Goal: Answer question/provide support: Share knowledge or assist other users

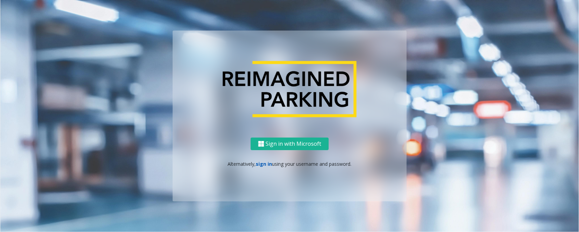
click at [267, 164] on link "sign in" at bounding box center [264, 163] width 16 height 6
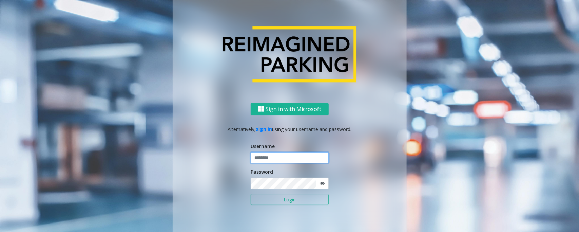
type input "*****"
click at [251, 194] on button "Login" at bounding box center [290, 200] width 78 height 12
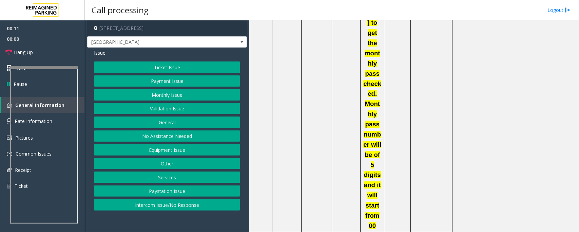
scroll to position [1060, 0]
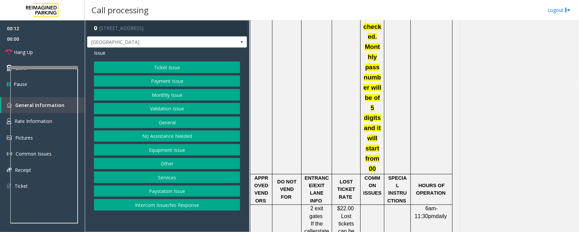
click at [160, 65] on button "Ticket Issue" at bounding box center [167, 67] width 146 height 12
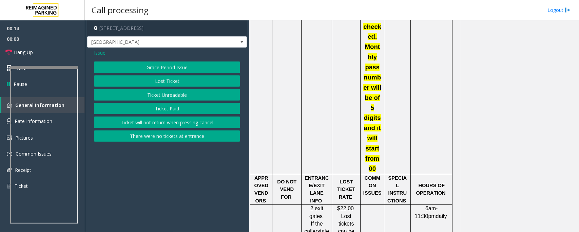
click at [158, 85] on button "Lost Ticket" at bounding box center [167, 81] width 146 height 12
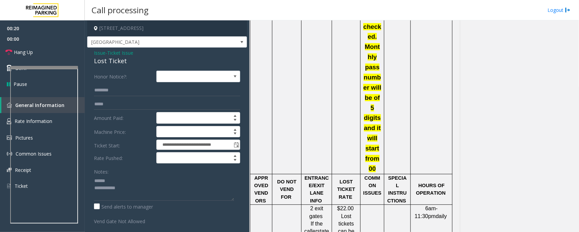
click at [104, 61] on div "Lost Ticket" at bounding box center [167, 60] width 146 height 9
click at [107, 182] on textarea at bounding box center [164, 187] width 140 height 25
click at [111, 188] on textarea at bounding box center [164, 187] width 140 height 25
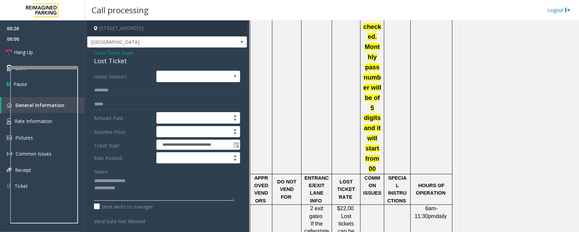
click at [131, 192] on textarea at bounding box center [164, 187] width 140 height 25
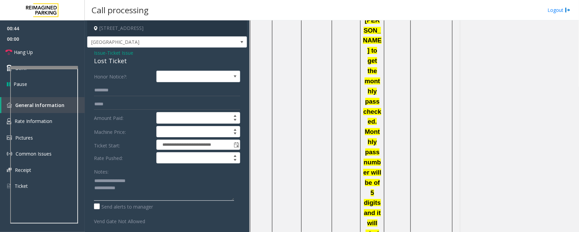
scroll to position [1017, 0]
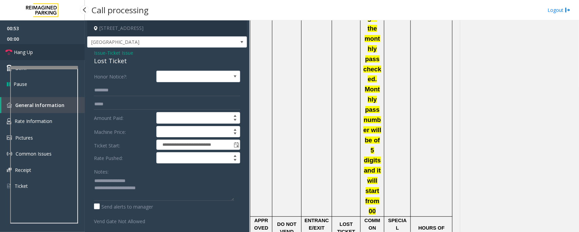
drag, startPoint x: 37, startPoint y: 54, endPoint x: 85, endPoint y: 106, distance: 71.5
click at [37, 54] on link "Hang Up" at bounding box center [42, 52] width 85 height 16
click at [171, 187] on textarea at bounding box center [164, 187] width 140 height 25
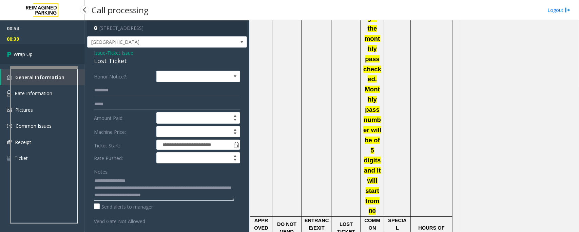
type textarea "**********"
click at [53, 56] on link "Wrap Up" at bounding box center [42, 54] width 85 height 20
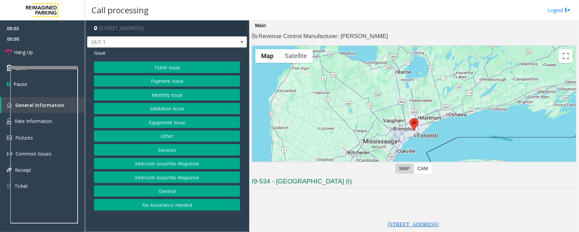
click at [194, 126] on button "Equipment Issue" at bounding box center [167, 122] width 146 height 12
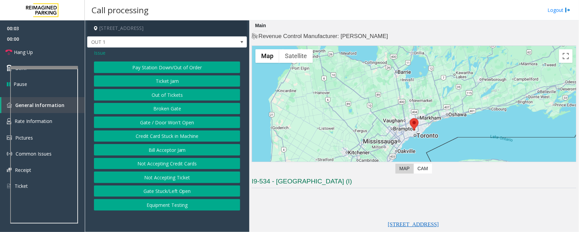
click at [186, 120] on button "Gate / Door Won't Open" at bounding box center [167, 122] width 146 height 12
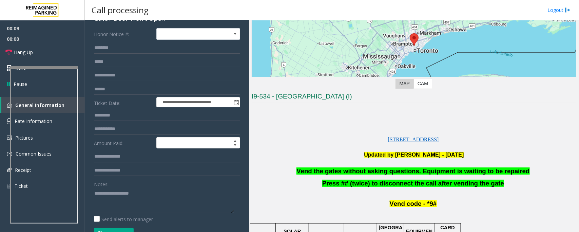
scroll to position [127, 0]
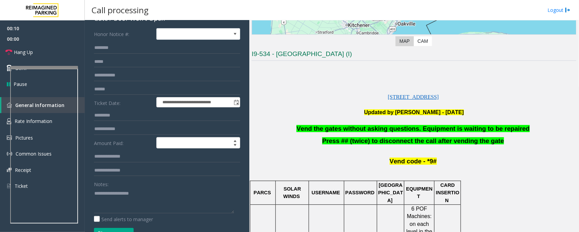
click at [329, 127] on span "Vend the gates without asking questions. Equipment is waiting to be repaired" at bounding box center [412, 128] width 233 height 7
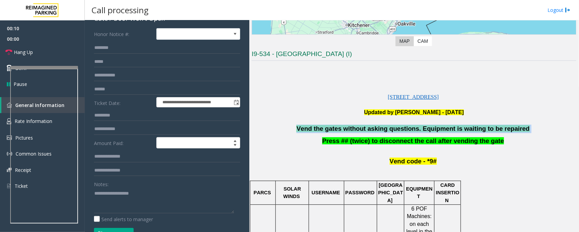
click at [329, 127] on span "Vend the gates without asking questions. Equipment is waiting to be repaired" at bounding box center [412, 128] width 233 height 7
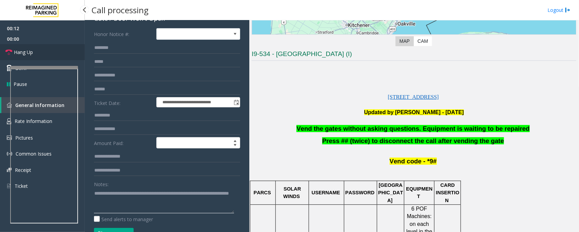
type textarea "**********"
click at [40, 55] on link "Hang Up" at bounding box center [42, 52] width 85 height 16
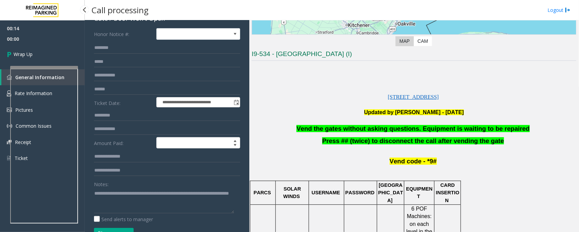
click at [40, 55] on link "Wrap Up" at bounding box center [42, 54] width 85 height 20
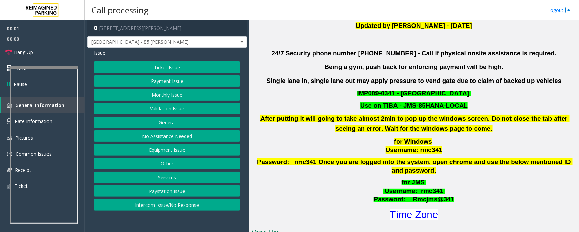
scroll to position [254, 0]
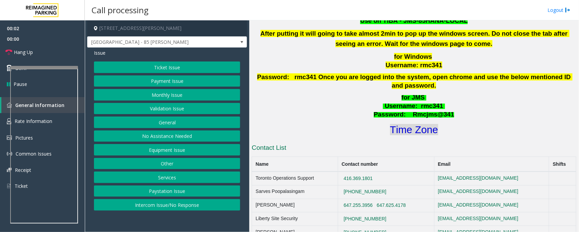
click at [396, 124] on font "Time Zone" at bounding box center [414, 129] width 48 height 11
click at [171, 110] on button "Validation Issue" at bounding box center [167, 109] width 146 height 12
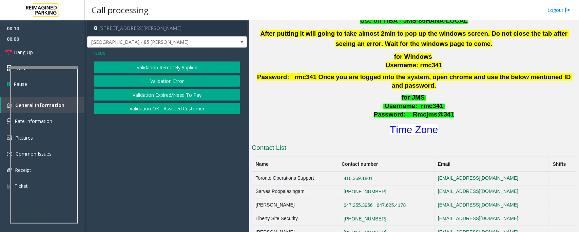
click at [180, 82] on button "Validation Error" at bounding box center [167, 81] width 146 height 12
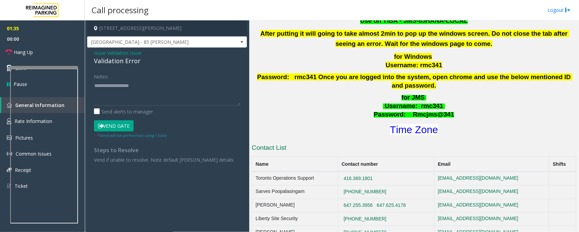
click at [122, 53] on span "Validation Issue" at bounding box center [124, 52] width 34 height 7
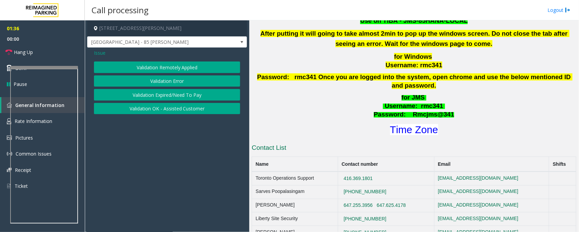
click at [162, 97] on button "Validation Expired/Need To Pay" at bounding box center [167, 95] width 146 height 12
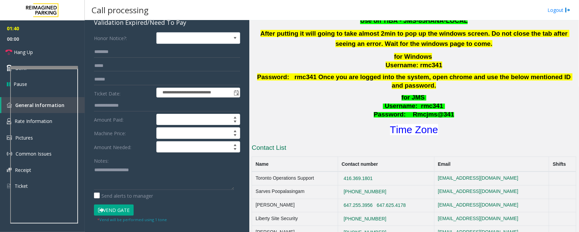
scroll to position [90, 0]
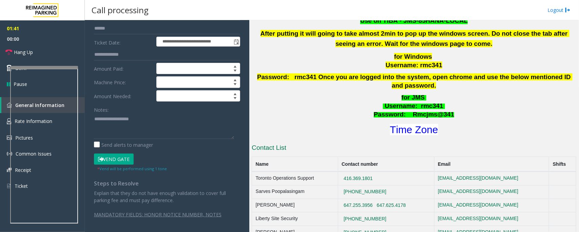
click at [116, 158] on button "Vend Gate" at bounding box center [114, 159] width 40 height 12
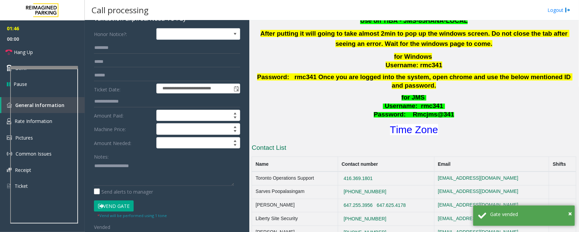
scroll to position [41, 0]
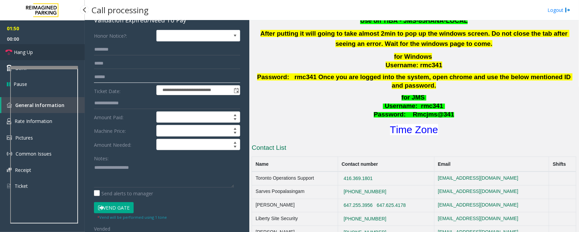
type input "******"
click at [29, 52] on span "Hang Up" at bounding box center [23, 52] width 19 height 7
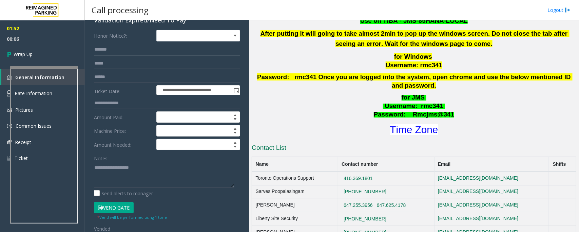
type input "*******"
click at [119, 175] on textarea at bounding box center [164, 174] width 140 height 25
paste textarea "**********"
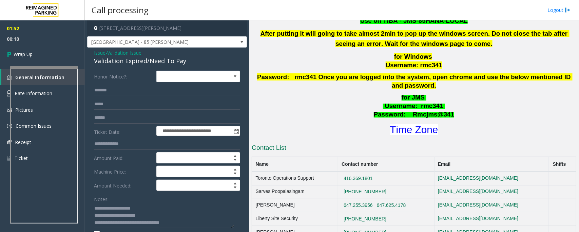
click at [110, 61] on div "Validation Expired/Need To Pay" at bounding box center [167, 60] width 146 height 9
copy div "Validation Expired/Need To Pay"
drag, startPoint x: 110, startPoint y: 215, endPoint x: 167, endPoint y: 217, distance: 56.3
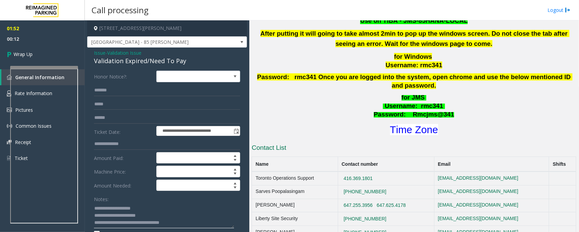
click at [167, 217] on textarea at bounding box center [164, 214] width 140 height 25
paste textarea "**********"
click at [181, 222] on textarea at bounding box center [164, 214] width 140 height 25
type textarea "**********"
click at [34, 57] on link "Wrap Up" at bounding box center [42, 54] width 85 height 20
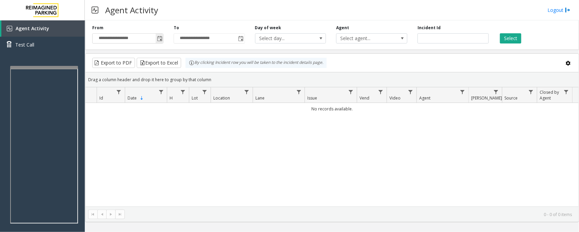
click at [158, 38] on span "Toggle popup" at bounding box center [159, 38] width 5 height 5
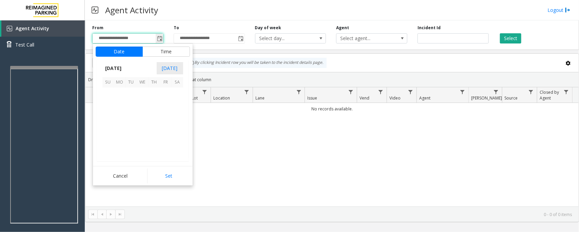
scroll to position [121752, 0]
click at [141, 95] on span "1" at bounding box center [143, 94] width 12 height 12
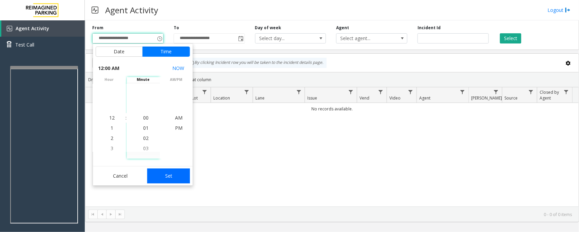
click at [171, 176] on button "Set" at bounding box center [168, 175] width 43 height 15
type input "**********"
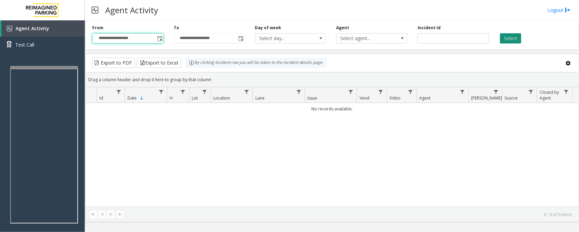
click at [511, 36] on button "Select" at bounding box center [510, 38] width 21 height 10
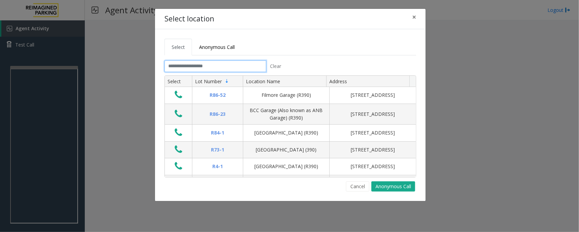
click at [205, 65] on input "text" at bounding box center [215, 66] width 102 height 12
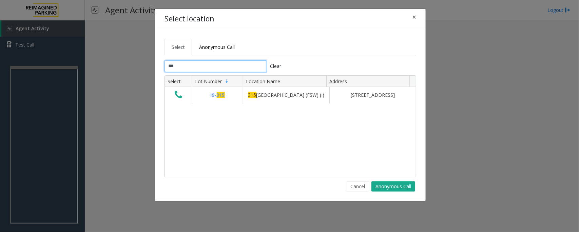
click at [210, 65] on input "***" at bounding box center [215, 66] width 102 height 12
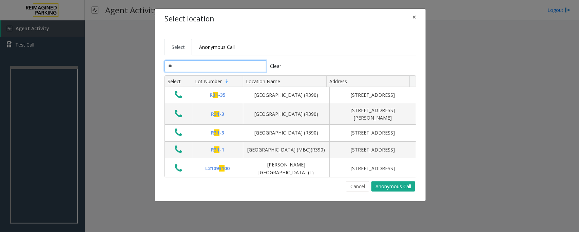
type input "*"
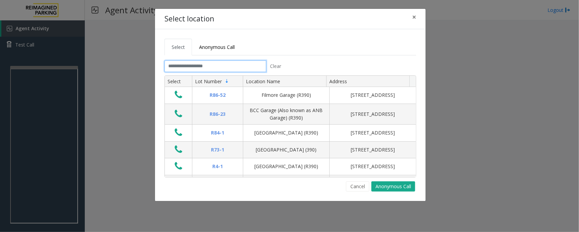
click at [210, 70] on input "text" at bounding box center [215, 66] width 102 height 12
click at [413, 16] on span "×" at bounding box center [414, 16] width 4 height 9
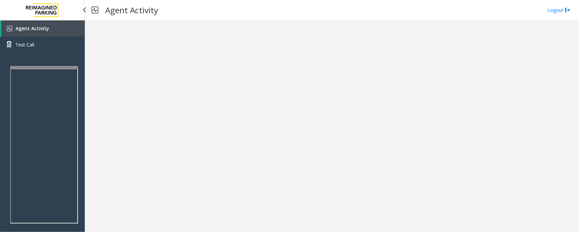
click at [55, 30] on link "Agent Activity" at bounding box center [42, 28] width 83 height 16
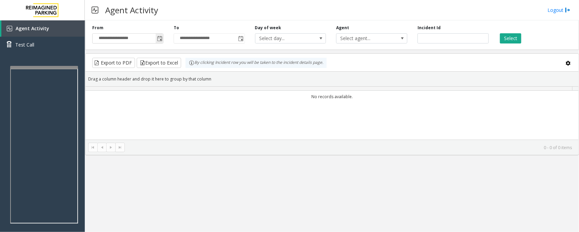
click at [160, 38] on span "Toggle popup" at bounding box center [159, 38] width 5 height 5
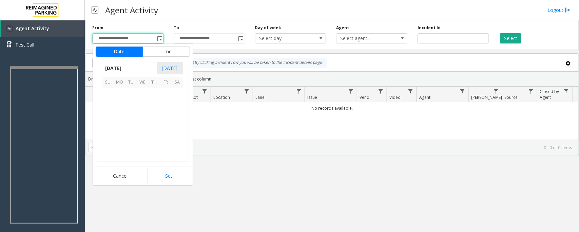
scroll to position [121752, 0]
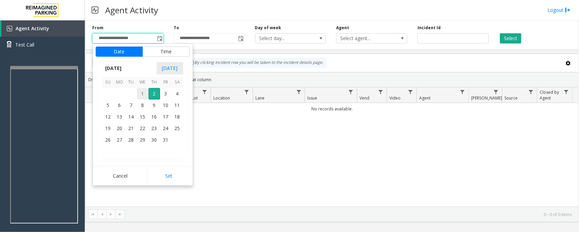
click at [142, 93] on span "1" at bounding box center [143, 94] width 12 height 12
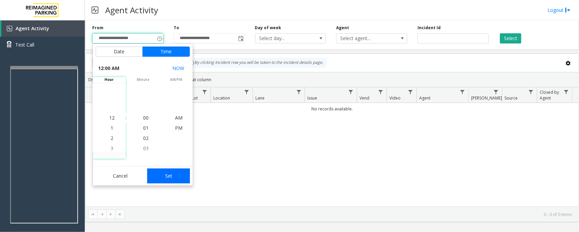
click at [179, 178] on button "Set" at bounding box center [168, 175] width 43 height 15
type input "**********"
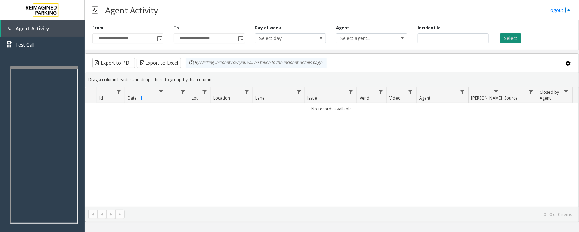
click at [512, 36] on button "Select" at bounding box center [510, 38] width 21 height 10
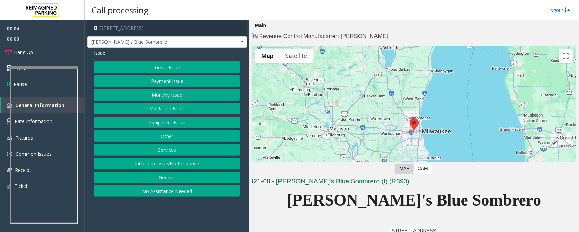
click at [173, 125] on button "Equipment Issue" at bounding box center [167, 122] width 146 height 12
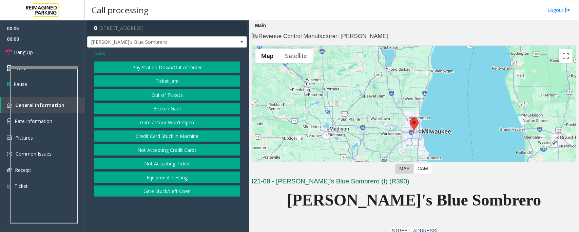
click at [173, 125] on button "Gate / Door Won't Open" at bounding box center [167, 122] width 146 height 12
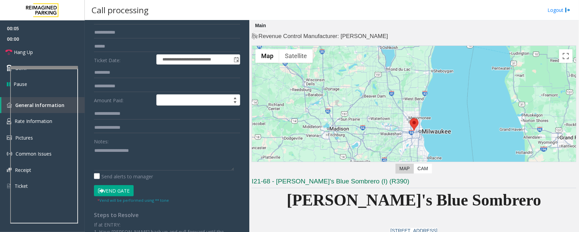
scroll to position [138, 0]
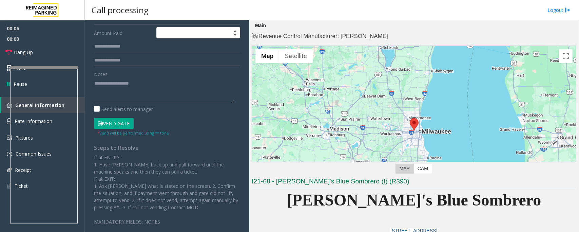
click at [126, 123] on button "Vend Gate" at bounding box center [114, 124] width 40 height 12
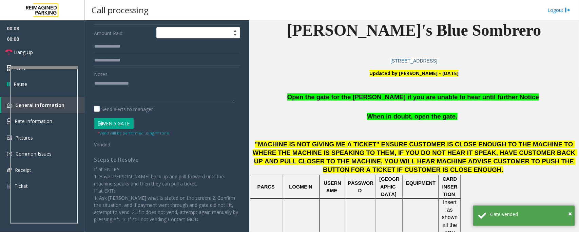
click at [356, 94] on span "Open the gate for the [PERSON_NAME] if you are unable to hear until further Not…" at bounding box center [413, 96] width 252 height 7
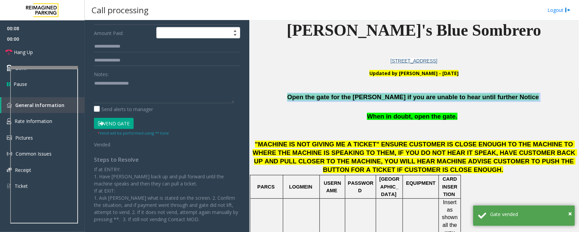
click at [356, 94] on span "Open the gate for the [PERSON_NAME] if you are unable to hear until further Not…" at bounding box center [413, 96] width 252 height 7
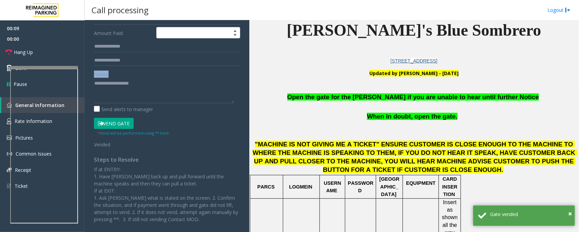
drag, startPoint x: 228, startPoint y: 87, endPoint x: 148, endPoint y: 71, distance: 81.6
click at [148, 71] on app-call-processing-form "**********" at bounding box center [167, 125] width 164 height 211
click at [340, 99] on span "Open the gate for the [PERSON_NAME] if you are unable to hear until further Not…" at bounding box center [413, 96] width 252 height 7
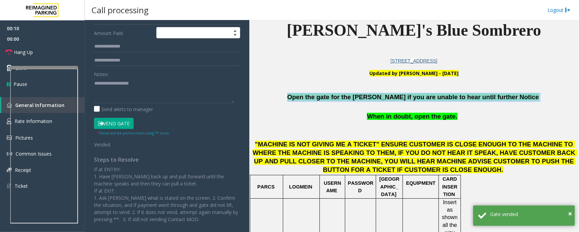
click at [340, 99] on span "Open the gate for the [PERSON_NAME] if you are unable to hear until further Not…" at bounding box center [413, 96] width 252 height 7
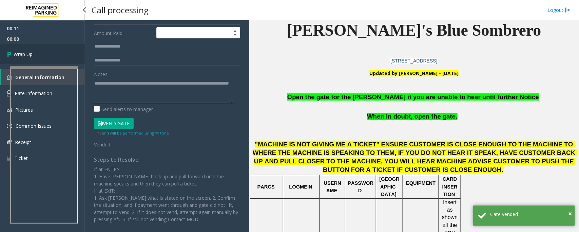
type textarea "**********"
click at [28, 52] on span "Wrap Up" at bounding box center [23, 54] width 19 height 7
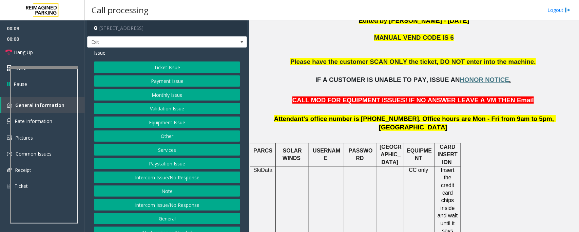
scroll to position [212, 0]
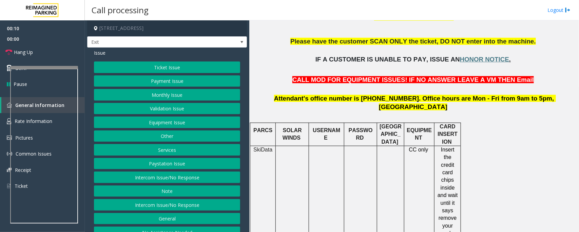
click at [140, 180] on button "Intercom Issue/No Response" at bounding box center [167, 177] width 146 height 12
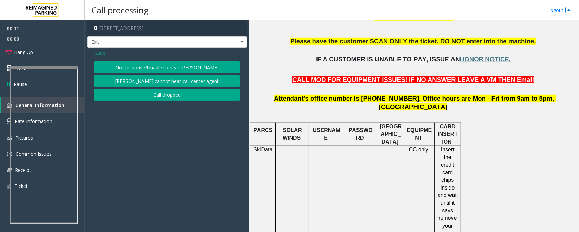
click at [126, 70] on button "No Response/Unable to hear [PERSON_NAME]" at bounding box center [167, 67] width 146 height 12
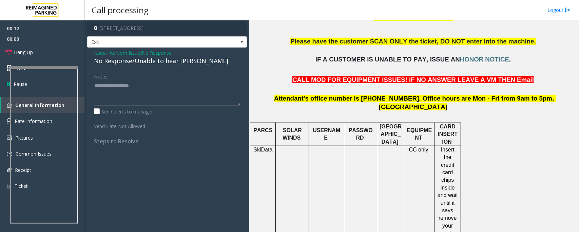
click at [129, 61] on div "No Response/Unable to hear [PERSON_NAME]" at bounding box center [167, 60] width 146 height 9
type textarea "**********"
click at [56, 53] on link "Hang Up" at bounding box center [42, 52] width 85 height 16
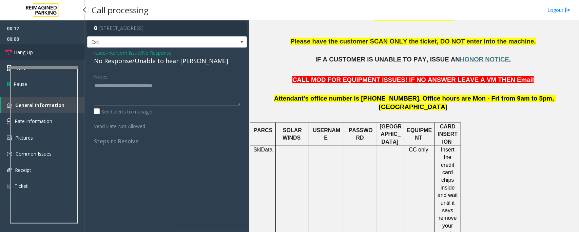
click at [56, 53] on link "Hang Up" at bounding box center [42, 52] width 85 height 16
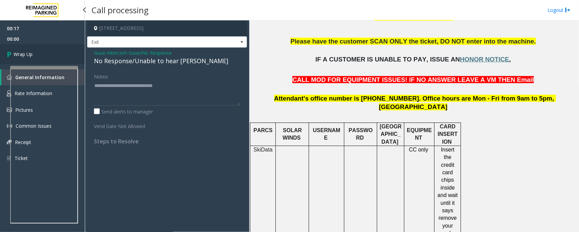
click at [56, 53] on link "Wrap Up" at bounding box center [42, 54] width 85 height 20
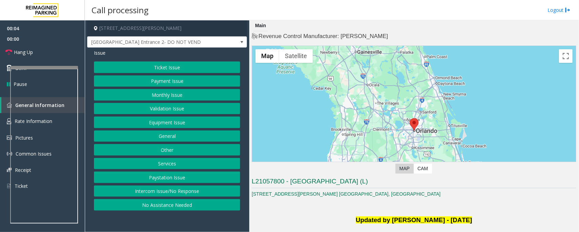
scroll to position [127, 0]
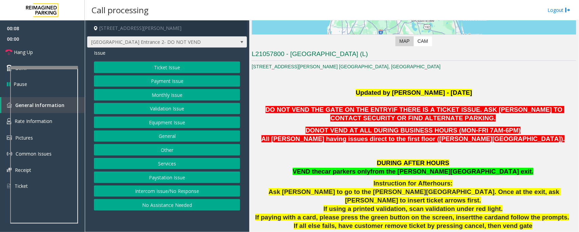
click at [240, 42] on span at bounding box center [241, 41] width 5 height 5
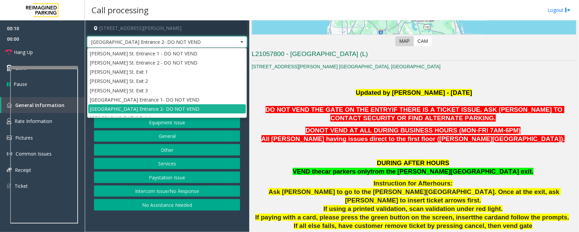
click at [240, 42] on span at bounding box center [241, 41] width 5 height 5
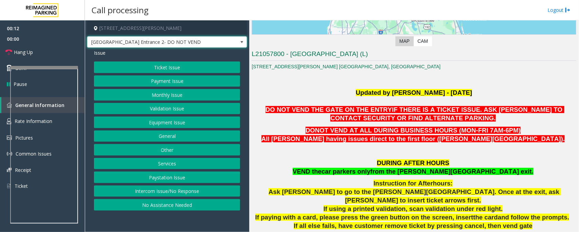
click at [180, 66] on button "Ticket Issue" at bounding box center [167, 67] width 146 height 12
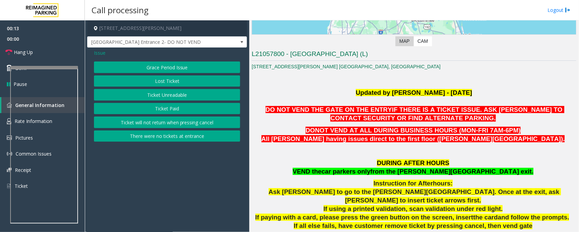
click at [181, 136] on button "There were no tickets at entrance" at bounding box center [167, 136] width 146 height 12
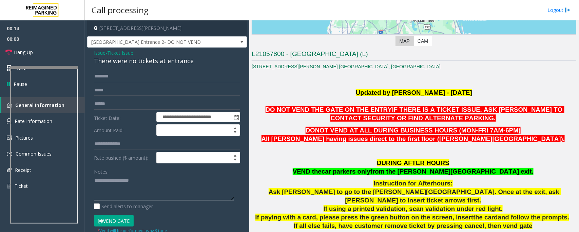
click at [163, 178] on textarea at bounding box center [164, 187] width 140 height 25
click at [119, 59] on div "There were no tickets at entrance" at bounding box center [167, 60] width 146 height 9
click at [107, 181] on textarea at bounding box center [164, 187] width 140 height 25
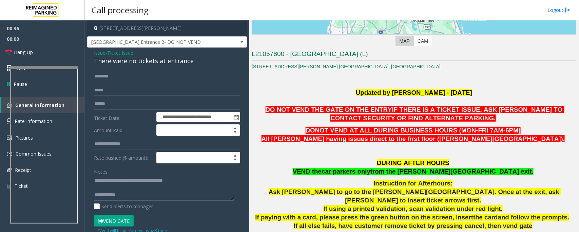
click at [106, 188] on textarea at bounding box center [164, 187] width 140 height 25
click at [139, 192] on textarea at bounding box center [164, 187] width 140 height 25
click at [30, 49] on span "Hang Up" at bounding box center [23, 52] width 19 height 7
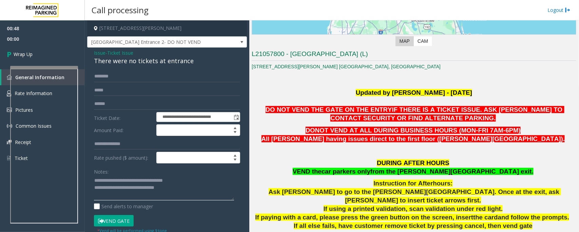
click at [178, 189] on textarea at bounding box center [164, 187] width 140 height 25
type textarea "**********"
click at [43, 53] on link "Wrap Up" at bounding box center [42, 54] width 85 height 20
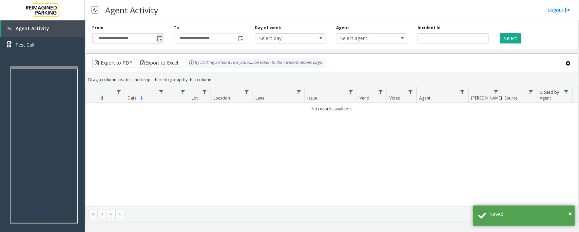
click at [162, 38] on span "Toggle popup" at bounding box center [159, 38] width 5 height 5
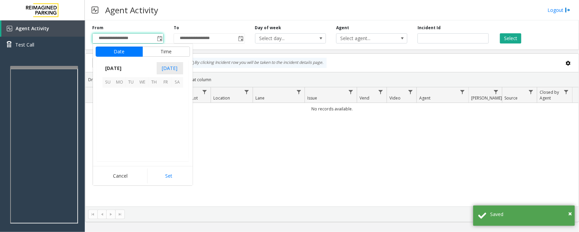
scroll to position [121752, 0]
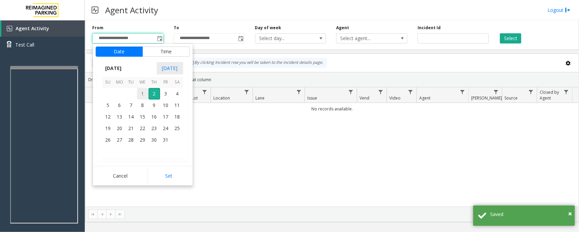
click at [143, 94] on span "1" at bounding box center [143, 94] width 12 height 12
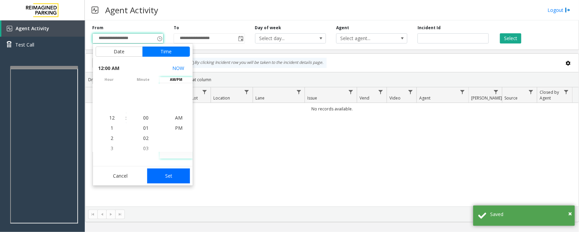
click at [169, 178] on button "Set" at bounding box center [168, 175] width 43 height 15
type input "**********"
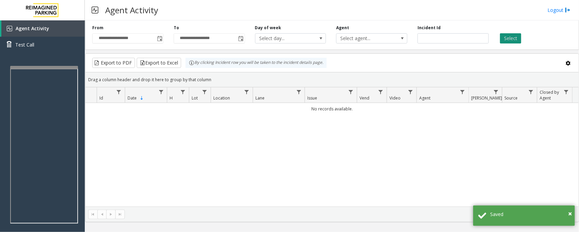
click at [515, 39] on button "Select" at bounding box center [510, 38] width 21 height 10
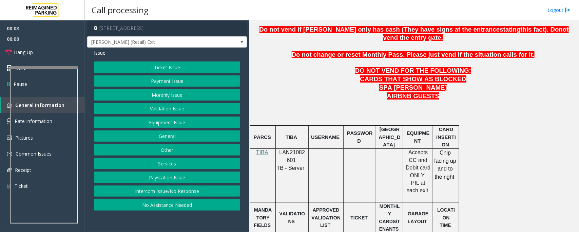
scroll to position [339, 0]
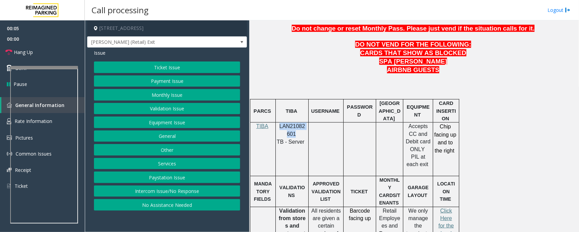
drag, startPoint x: 279, startPoint y: 108, endPoint x: 295, endPoint y: 118, distance: 18.7
click at [295, 122] on p "LAN21082601" at bounding box center [292, 129] width 28 height 15
copy p "LAN21082601"
click at [184, 70] on button "Ticket Issue" at bounding box center [167, 67] width 146 height 12
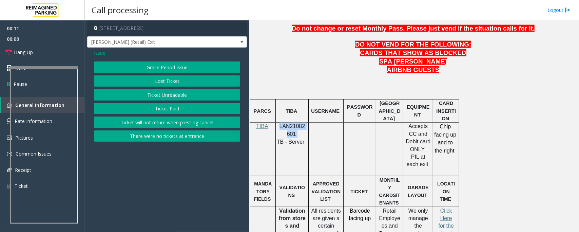
click at [172, 107] on button "Ticket Paid" at bounding box center [167, 109] width 146 height 12
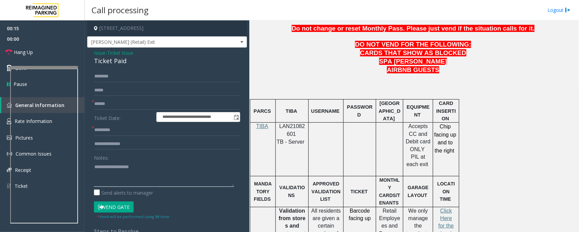
click at [130, 171] on textarea at bounding box center [164, 173] width 140 height 25
click at [117, 167] on textarea at bounding box center [164, 173] width 140 height 25
type textarea "**********"
click at [127, 144] on input "text" at bounding box center [167, 144] width 146 height 12
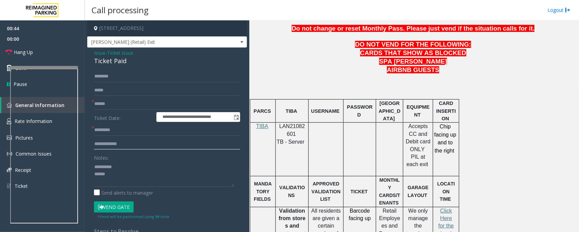
click at [134, 146] on input "**********" at bounding box center [167, 144] width 146 height 12
type input "**********"
click at [123, 103] on input "text" at bounding box center [167, 104] width 146 height 12
click at [109, 101] on input "text" at bounding box center [167, 104] width 146 height 12
click at [105, 58] on div "Ticket Paid" at bounding box center [167, 60] width 146 height 9
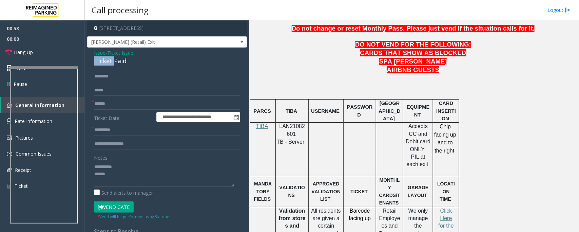
click at [105, 58] on div "Ticket Paid" at bounding box center [167, 60] width 146 height 9
click at [141, 171] on textarea at bounding box center [164, 173] width 140 height 25
type textarea "**********"
click at [110, 206] on button "Vend Gate" at bounding box center [114, 207] width 40 height 12
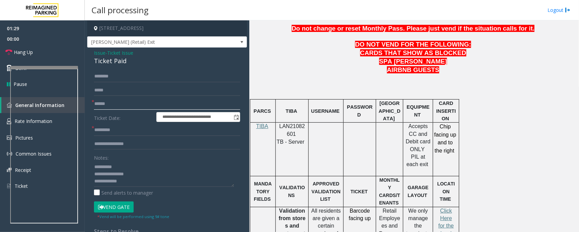
click at [106, 103] on input "text" at bounding box center [167, 104] width 146 height 12
type input "******"
click at [108, 127] on input "text" at bounding box center [167, 130] width 146 height 12
drag, startPoint x: 116, startPoint y: 209, endPoint x: 120, endPoint y: 207, distance: 5.0
click at [116, 209] on button "Vend Gate" at bounding box center [114, 207] width 40 height 12
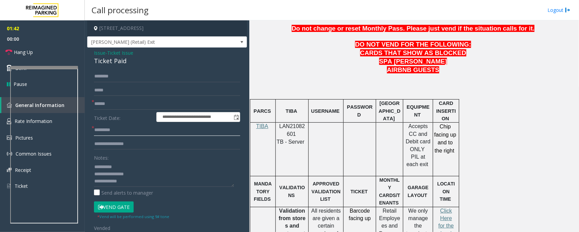
click at [104, 128] on input "text" at bounding box center [167, 130] width 146 height 12
type input "*****"
click at [128, 180] on textarea at bounding box center [164, 173] width 140 height 25
click at [141, 182] on textarea at bounding box center [164, 173] width 140 height 25
click at [156, 180] on textarea at bounding box center [164, 173] width 140 height 25
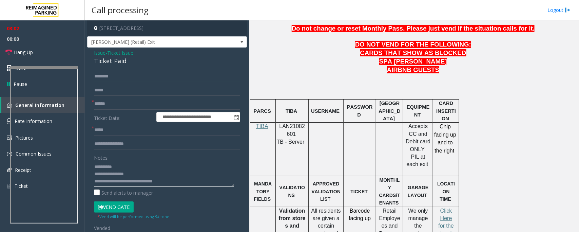
type textarea "**********"
click at [123, 78] on input "text" at bounding box center [167, 77] width 146 height 12
type input "*"
type input "******"
click at [177, 179] on textarea at bounding box center [164, 173] width 140 height 25
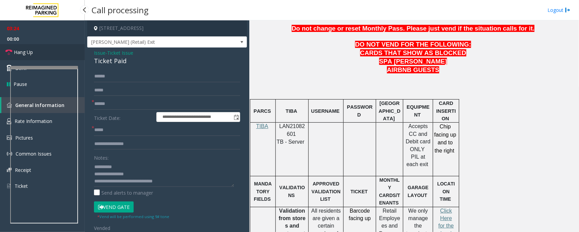
click at [32, 52] on span "Hang Up" at bounding box center [23, 52] width 19 height 7
click at [182, 184] on textarea at bounding box center [164, 173] width 140 height 25
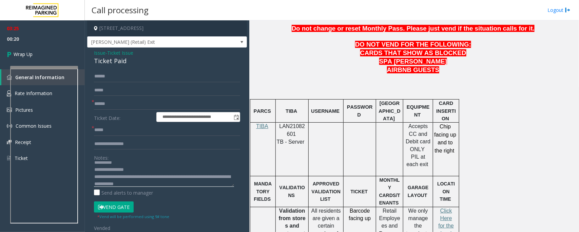
scroll to position [0, 0]
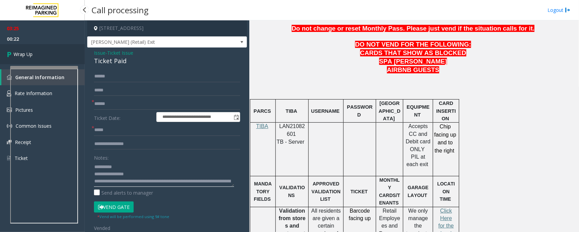
type textarea "**********"
click at [37, 56] on link "Wrap Up" at bounding box center [42, 54] width 85 height 20
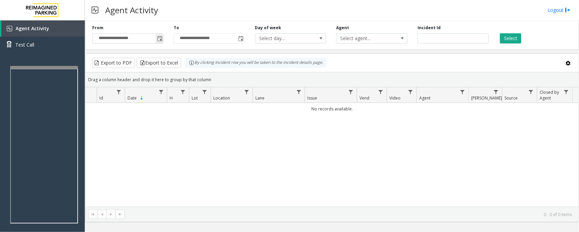
click at [162, 40] on span "Toggle popup" at bounding box center [159, 38] width 5 height 5
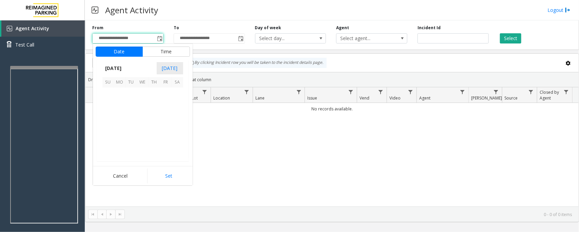
scroll to position [121752, 0]
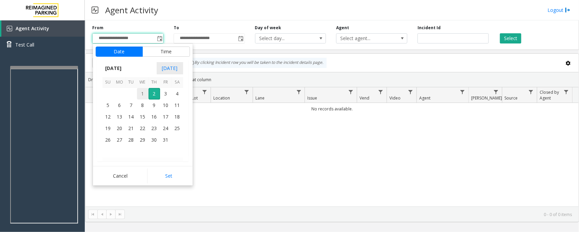
click at [141, 92] on span "1" at bounding box center [143, 94] width 12 height 12
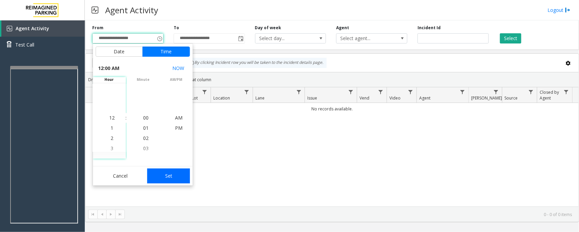
click at [170, 175] on button "Set" at bounding box center [168, 175] width 43 height 15
type input "**********"
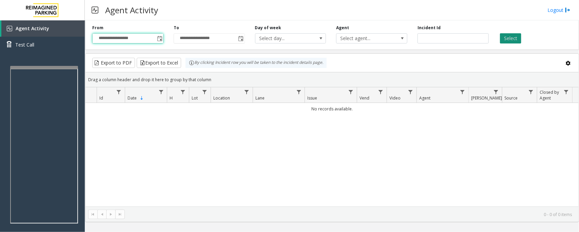
click at [513, 38] on button "Select" at bounding box center [510, 38] width 21 height 10
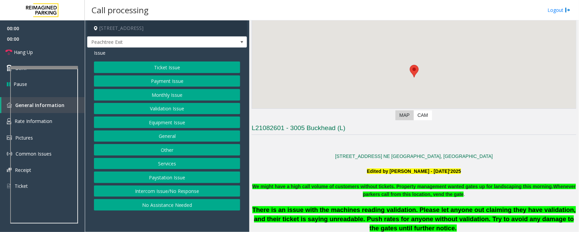
scroll to position [127, 0]
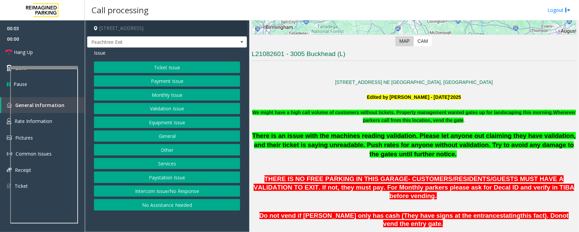
click at [158, 66] on button "Ticket Issue" at bounding box center [167, 67] width 146 height 12
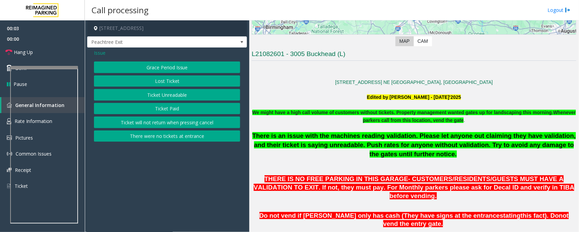
click at [153, 109] on button "Ticket Paid" at bounding box center [167, 109] width 146 height 12
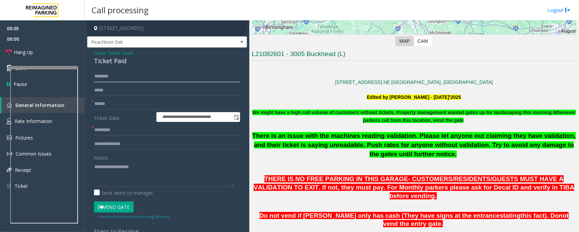
click at [120, 75] on input "text" at bounding box center [167, 77] width 146 height 12
drag, startPoint x: 111, startPoint y: 75, endPoint x: 124, endPoint y: 67, distance: 14.6
click at [115, 73] on input "text" at bounding box center [167, 77] width 146 height 12
type input "******"
click at [102, 172] on textarea at bounding box center [164, 173] width 140 height 25
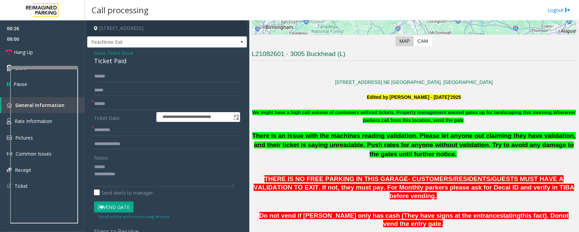
click at [106, 63] on div "Ticket Paid" at bounding box center [167, 60] width 146 height 9
click at [109, 172] on textarea at bounding box center [164, 173] width 140 height 25
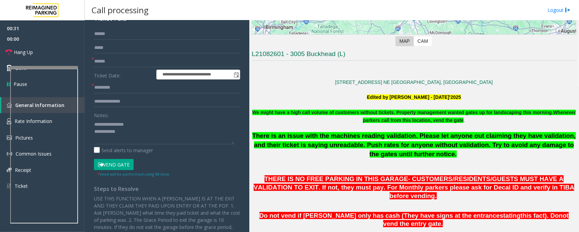
click at [121, 165] on button "Vend Gate" at bounding box center [114, 165] width 40 height 12
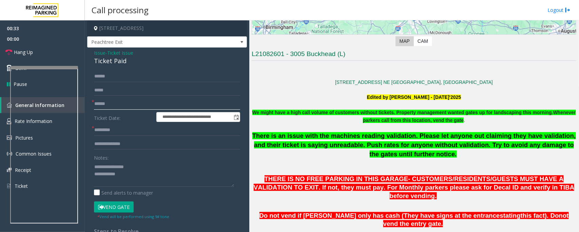
click at [105, 102] on input "text" at bounding box center [167, 104] width 146 height 12
click at [45, 56] on link "Hang Up" at bounding box center [42, 52] width 85 height 16
click at [128, 174] on textarea at bounding box center [164, 173] width 140 height 25
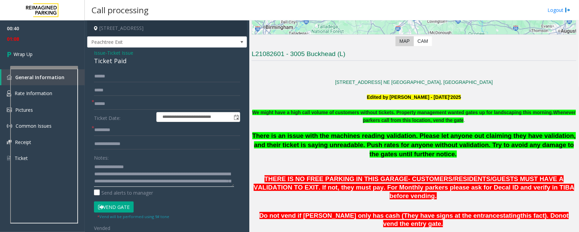
type textarea "**********"
click at [130, 103] on input "text" at bounding box center [167, 104] width 146 height 12
paste input "******"
type input "******"
click at [120, 133] on input "text" at bounding box center [167, 130] width 146 height 12
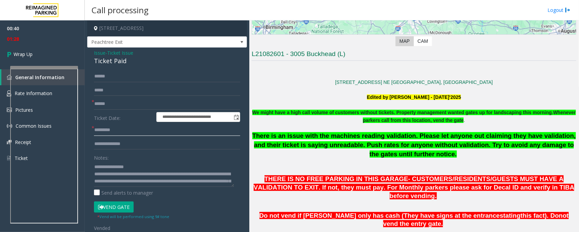
paste input "*****"
type input "*****"
click at [102, 142] on input "text" at bounding box center [167, 144] width 146 height 12
paste input "**********"
type input "**********"
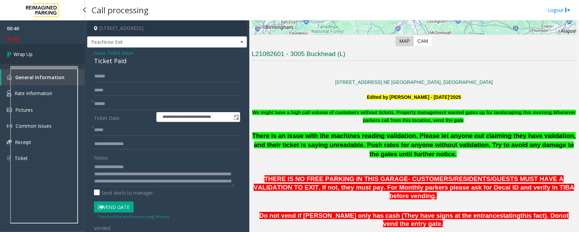
click at [32, 51] on span "Wrap Up" at bounding box center [23, 54] width 19 height 7
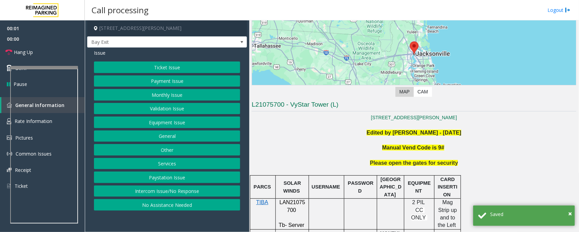
scroll to position [127, 0]
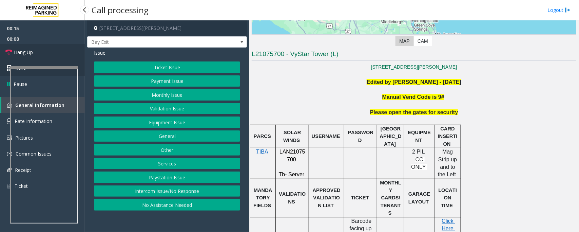
drag, startPoint x: 22, startPoint y: 53, endPoint x: 36, endPoint y: 64, distance: 17.6
click at [22, 53] on span "Hang Up" at bounding box center [23, 52] width 19 height 7
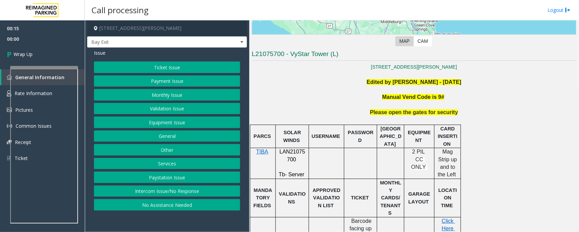
click at [150, 191] on button "Intercom Issue/No Response" at bounding box center [167, 191] width 146 height 12
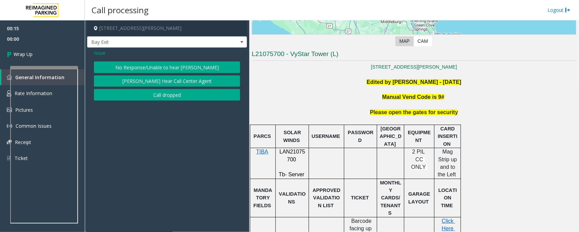
click at [146, 68] on button "No Response/Unable to hear [PERSON_NAME]" at bounding box center [167, 67] width 146 height 12
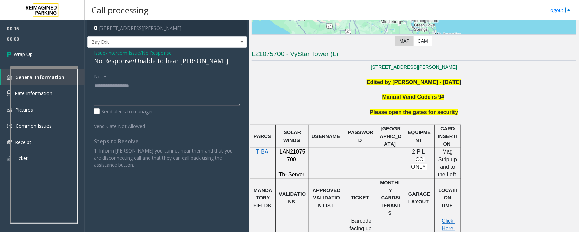
click at [145, 63] on div "No Response/Unable to hear [PERSON_NAME]" at bounding box center [167, 60] width 146 height 9
type textarea "**********"
click at [31, 45] on link "Wrap Up" at bounding box center [42, 54] width 85 height 20
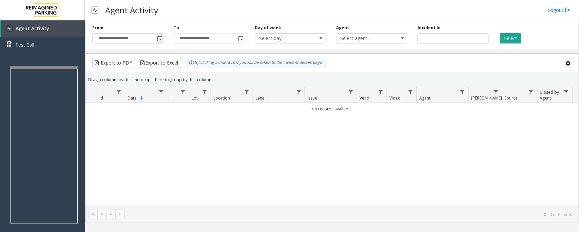
click at [158, 38] on span "Toggle popup" at bounding box center [159, 38] width 5 height 5
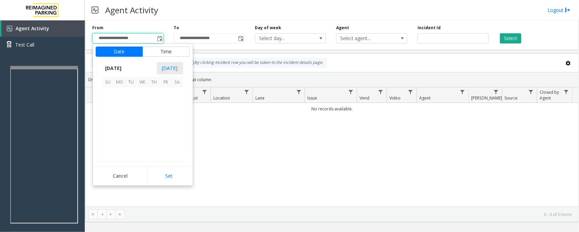
scroll to position [121752, 0]
click at [142, 94] on span "1" at bounding box center [143, 94] width 12 height 12
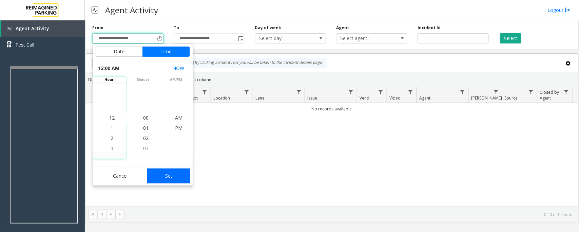
click at [169, 177] on button "Set" at bounding box center [168, 175] width 43 height 15
type input "**********"
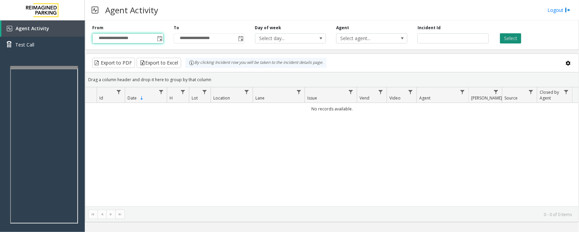
click at [509, 40] on button "Select" at bounding box center [510, 38] width 21 height 10
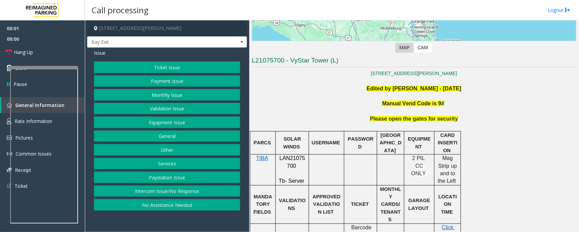
scroll to position [170, 0]
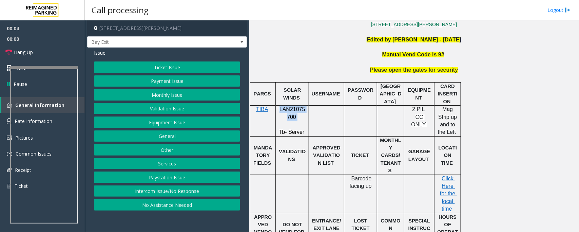
drag, startPoint x: 279, startPoint y: 109, endPoint x: 296, endPoint y: 116, distance: 18.8
click at [296, 116] on p "LAN21075700" at bounding box center [292, 112] width 28 height 15
copy p "LAN21075700"
click at [160, 106] on button "Validation Issue" at bounding box center [167, 109] width 146 height 12
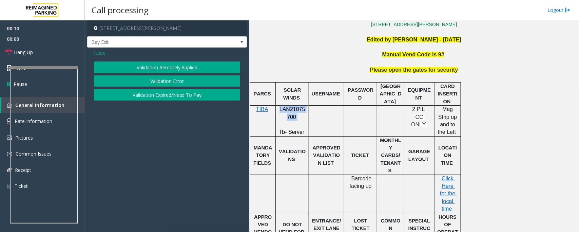
click at [170, 83] on button "Validation Error" at bounding box center [167, 81] width 146 height 12
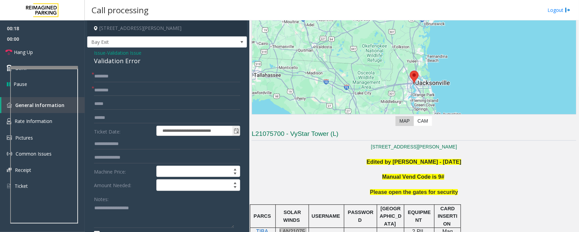
scroll to position [9, 0]
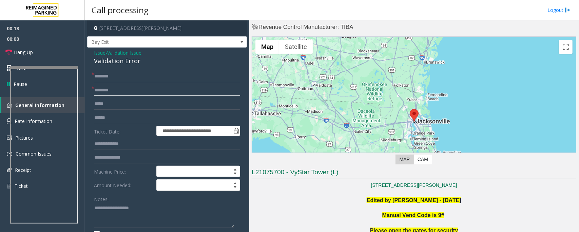
click at [116, 91] on input "text" at bounding box center [167, 90] width 146 height 12
click at [113, 90] on input "text" at bounding box center [167, 90] width 146 height 12
click at [127, 92] on input "text" at bounding box center [167, 90] width 146 height 12
click at [103, 117] on input "text" at bounding box center [167, 118] width 146 height 12
type input "*"
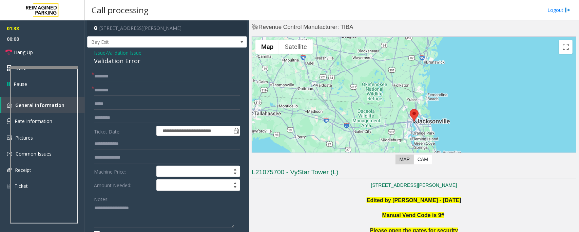
click at [99, 119] on input "*********" at bounding box center [167, 118] width 146 height 12
type input "*********"
click at [117, 145] on input "text" at bounding box center [167, 144] width 146 height 12
drag, startPoint x: 102, startPoint y: 141, endPoint x: 98, endPoint y: 143, distance: 5.0
click at [102, 141] on input "text" at bounding box center [167, 144] width 146 height 12
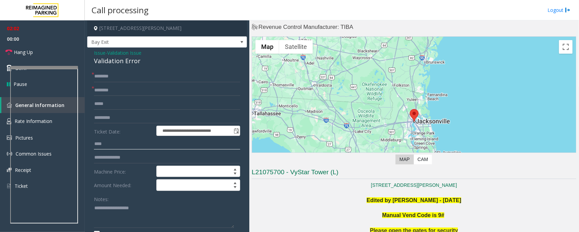
type input "****"
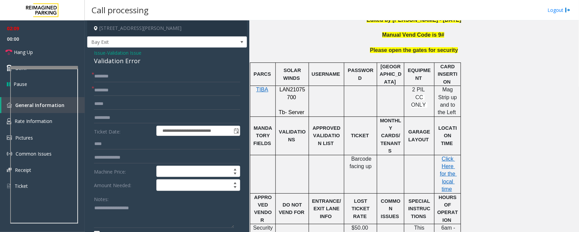
scroll to position [306, 0]
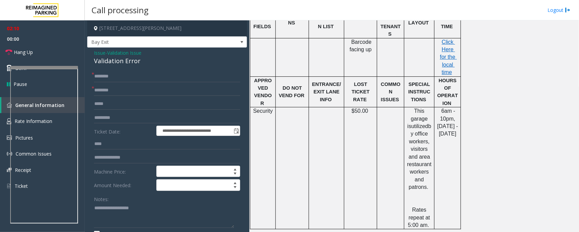
click at [448, 38] on p "Click Here for the local time" at bounding box center [447, 57] width 21 height 38
click at [449, 39] on span "Click Here for the local time" at bounding box center [448, 57] width 17 height 36
click at [111, 206] on textarea at bounding box center [164, 214] width 140 height 25
click at [115, 92] on input "text" at bounding box center [167, 90] width 146 height 12
click at [120, 91] on input "text" at bounding box center [167, 90] width 146 height 12
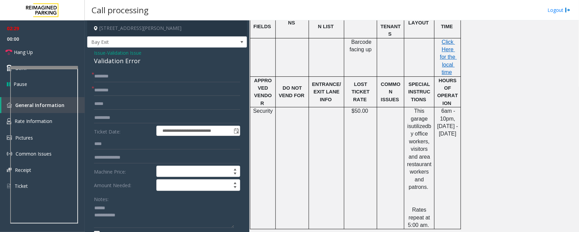
click at [107, 61] on div "Validation Error" at bounding box center [167, 60] width 146 height 9
type textarea "**********"
click at [117, 91] on input "text" at bounding box center [167, 90] width 146 height 12
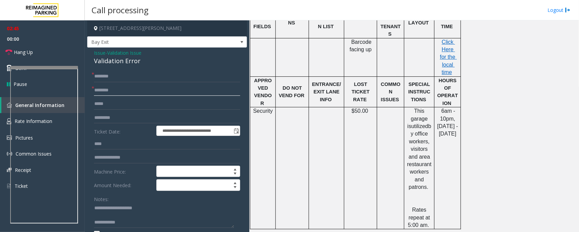
click at [112, 88] on input "text" at bounding box center [167, 90] width 146 height 12
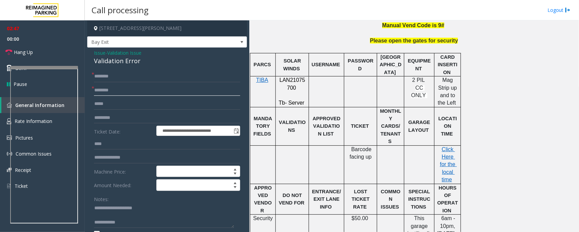
scroll to position [179, 0]
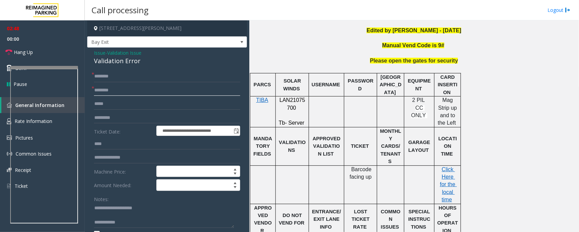
click at [113, 88] on input "text" at bounding box center [167, 90] width 146 height 12
click at [106, 91] on input "**" at bounding box center [167, 90] width 146 height 12
type input "*"
type input "**"
click at [107, 212] on textarea at bounding box center [164, 214] width 140 height 25
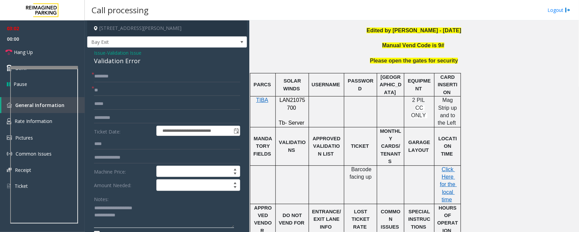
click at [129, 219] on textarea at bounding box center [164, 214] width 140 height 25
click at [113, 77] on input "text" at bounding box center [167, 77] width 146 height 12
click at [110, 80] on input "text" at bounding box center [167, 77] width 146 height 12
click at [191, 214] on textarea at bounding box center [164, 214] width 140 height 25
type textarea "**********"
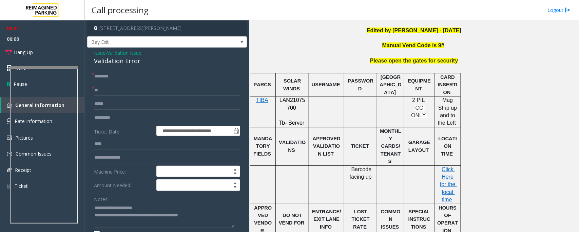
click at [124, 70] on div "**********" at bounding box center [167, 205] width 160 height 316
click at [123, 77] on input "text" at bounding box center [167, 77] width 146 height 12
type input "*"
click at [212, 216] on textarea at bounding box center [164, 214] width 140 height 25
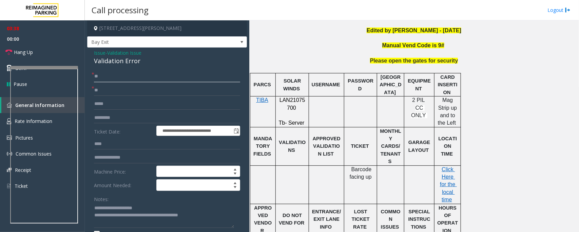
click at [112, 75] on input "**" at bounding box center [167, 77] width 146 height 12
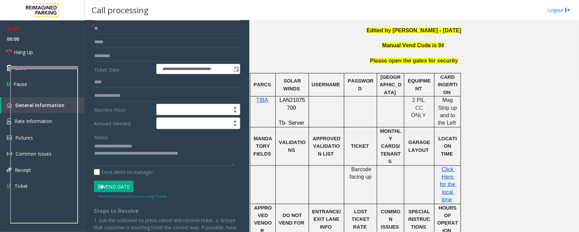
scroll to position [127, 0]
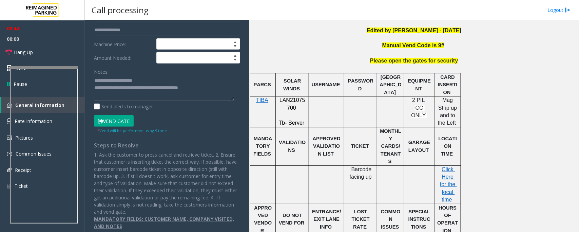
type input "*******"
click at [118, 123] on button "Vend Gate" at bounding box center [114, 121] width 40 height 12
click at [209, 82] on textarea at bounding box center [164, 87] width 140 height 25
click at [211, 92] on textarea at bounding box center [164, 87] width 140 height 25
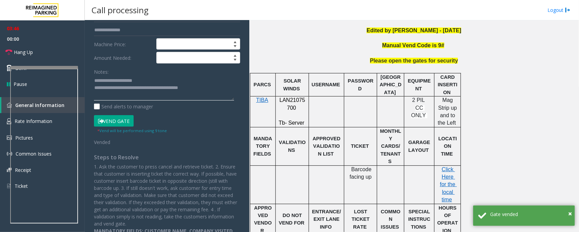
click at [216, 84] on textarea at bounding box center [164, 87] width 140 height 25
click at [212, 93] on textarea at bounding box center [164, 87] width 140 height 25
click at [206, 89] on textarea at bounding box center [164, 87] width 140 height 25
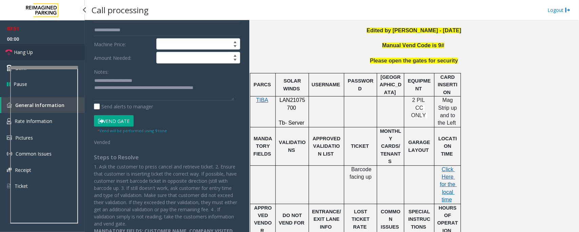
click at [52, 55] on link "Hang Up" at bounding box center [42, 52] width 85 height 16
click at [232, 89] on textarea at bounding box center [164, 87] width 140 height 25
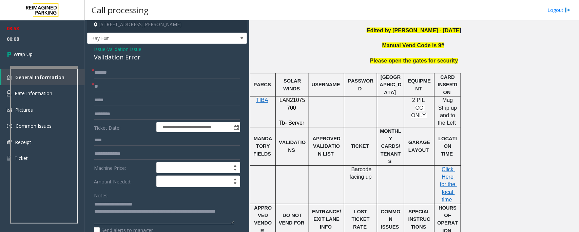
scroll to position [0, 0]
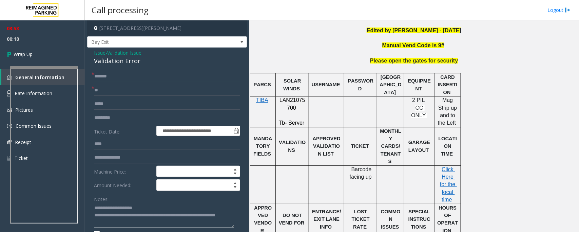
type textarea "**********"
click at [31, 56] on span "Wrap Up" at bounding box center [23, 54] width 19 height 7
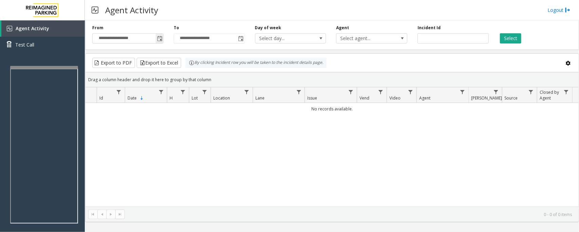
click at [158, 40] on span "Toggle popup" at bounding box center [159, 38] width 5 height 5
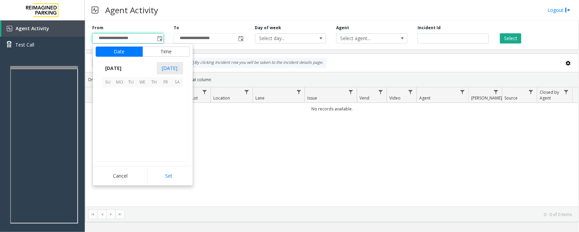
scroll to position [121752, 0]
click at [141, 93] on span "1" at bounding box center [143, 94] width 12 height 12
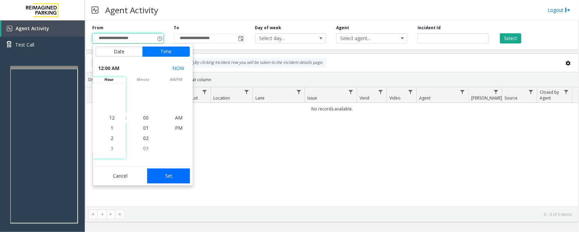
click at [163, 177] on button "Set" at bounding box center [168, 175] width 43 height 15
type input "**********"
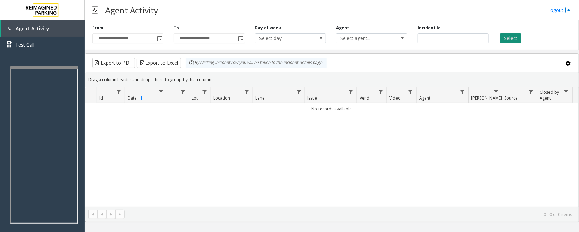
click at [509, 35] on button "Select" at bounding box center [510, 38] width 21 height 10
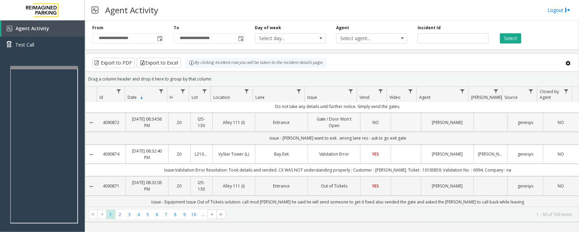
scroll to position [42, 0]
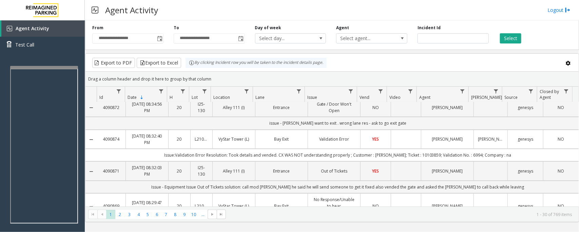
click at [379, 142] on link "YES" at bounding box center [376, 139] width 22 height 6
